Goal: Navigation & Orientation: Find specific page/section

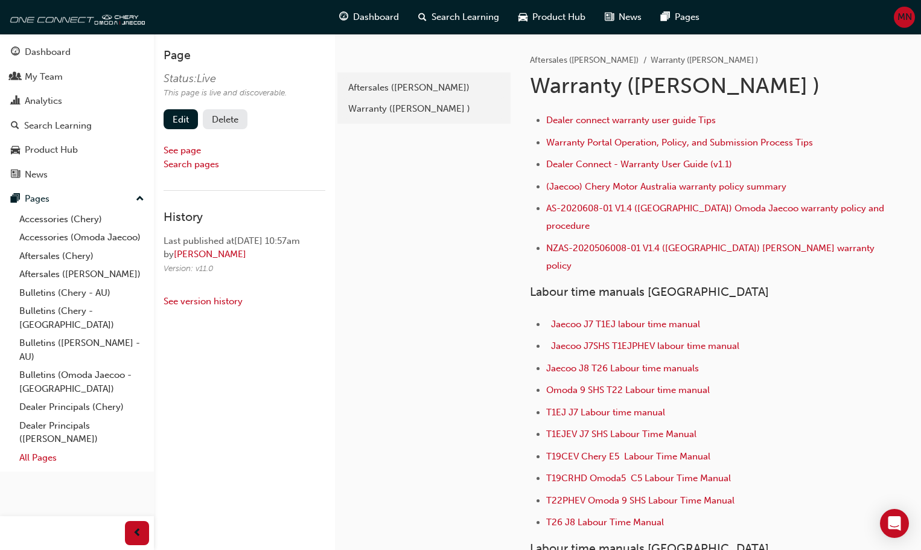
click at [48, 448] on link "All Pages" at bounding box center [81, 457] width 135 height 19
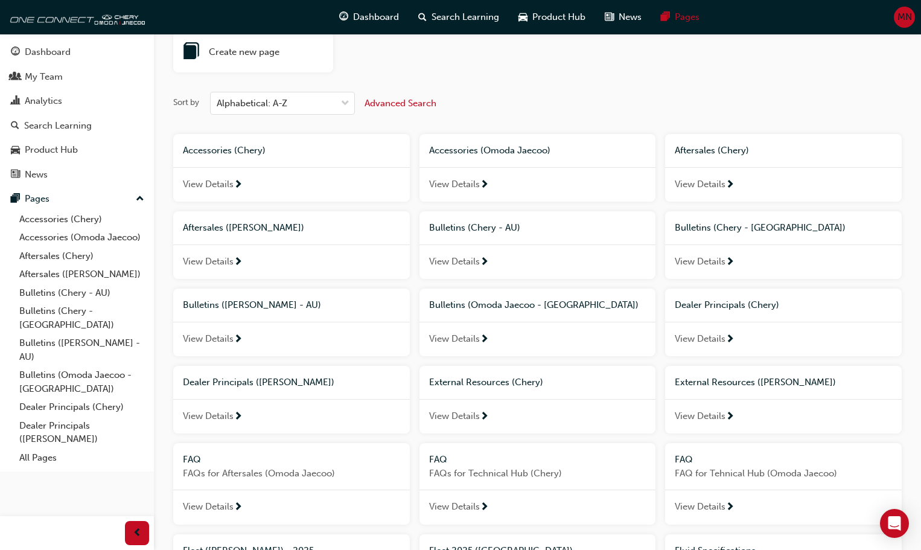
scroll to position [60, 0]
click at [480, 379] on span "External Resources (Chery)" at bounding box center [486, 381] width 114 height 11
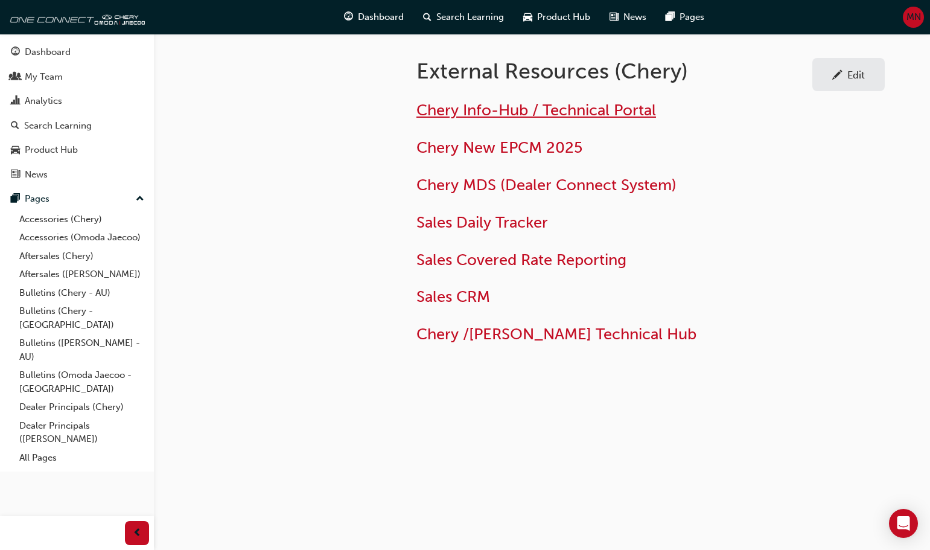
click at [506, 115] on span "Chery Info-Hub / Technical Portal" at bounding box center [536, 110] width 240 height 19
